Goal: Task Accomplishment & Management: Use online tool/utility

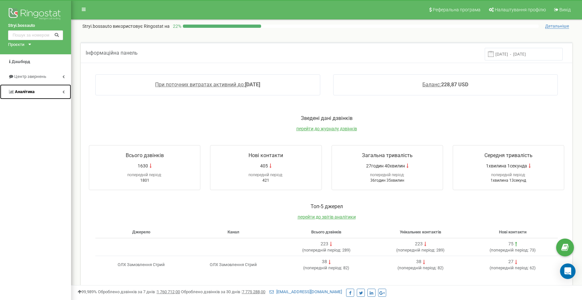
click at [37, 95] on link "Аналiтика" at bounding box center [35, 91] width 71 height 15
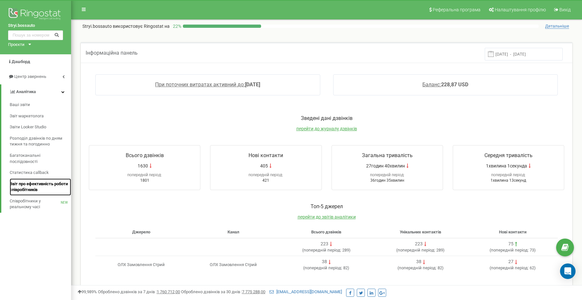
click at [36, 187] on span "Звіт про ефективність роботи співробітників" at bounding box center [39, 187] width 58 height 12
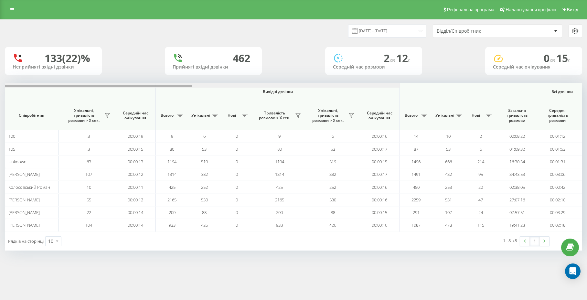
scroll to position [0, 325]
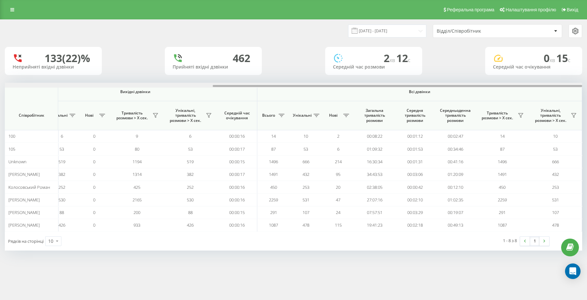
drag, startPoint x: 344, startPoint y: 85, endPoint x: 597, endPoint y: 85, distance: 252.5
click at [587, 85] on html "Stryi.bossauto Проекти Stryi.bossauto Дашборд Центр звернень Аналiтика Ваші зві…" at bounding box center [293, 150] width 587 height 300
click at [519, 113] on icon at bounding box center [520, 115] width 5 height 5
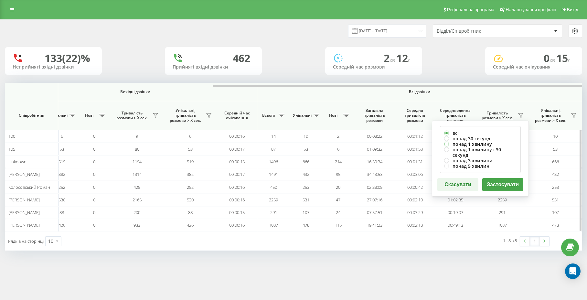
click at [459, 144] on label "понад 1 хвилину" at bounding box center [480, 143] width 72 height 5
radio input "true"
click at [498, 178] on button "Застосувати" at bounding box center [502, 184] width 41 height 13
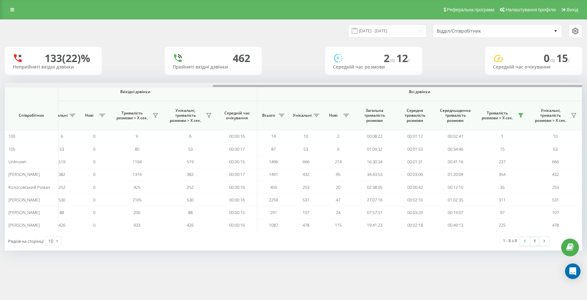
drag, startPoint x: 214, startPoint y: 86, endPoint x: 479, endPoint y: 79, distance: 264.5
click at [479, 79] on div "[DATE] - [DATE] Відділ/Співробітник 133 (22)% Неприйняті вхідні дзвінки [GEOGRA…" at bounding box center [293, 135] width 577 height 231
click at [393, 32] on input "[DATE] - [DATE]" at bounding box center [387, 31] width 78 height 13
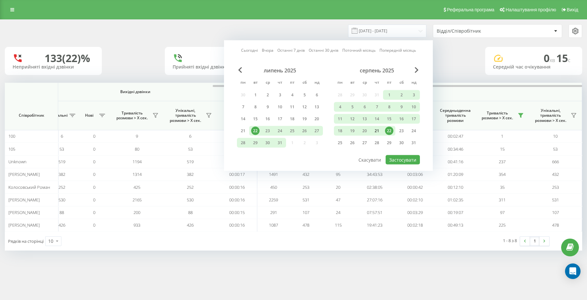
click at [379, 132] on div "21" at bounding box center [377, 131] width 8 height 8
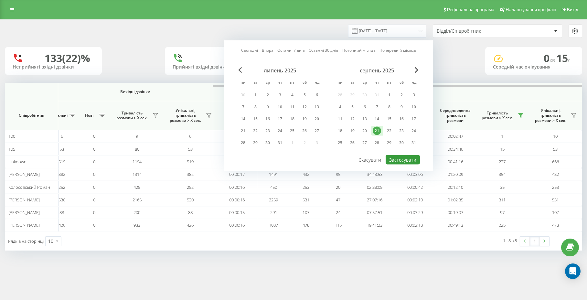
click at [393, 155] on button "Застосувати" at bounding box center [403, 159] width 34 height 9
type input "[DATE] - [DATE]"
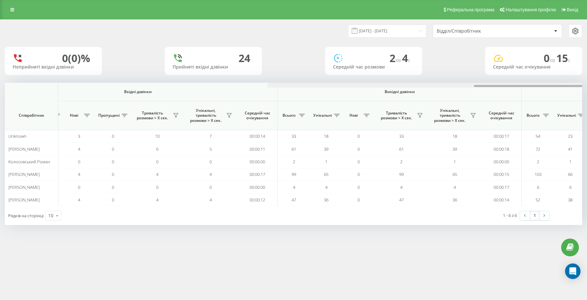
scroll to position [0, 325]
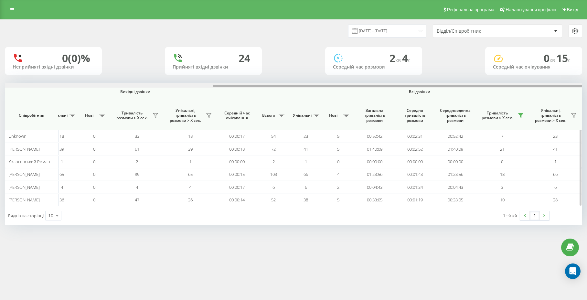
drag, startPoint x: 265, startPoint y: 85, endPoint x: 563, endPoint y: 88, distance: 298.1
click at [563, 88] on div "Вхідні дзвінки Вихідні дзвінки Всі дзвінки Співробітник Всього Унікальні Нові П…" at bounding box center [293, 144] width 577 height 123
